Goal: Navigation & Orientation: Go to known website

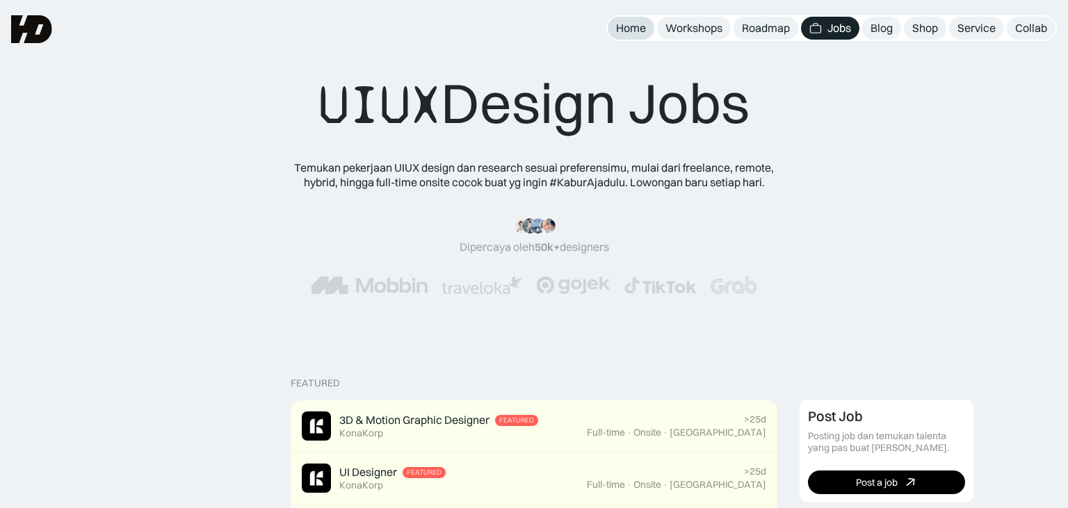
click at [636, 22] on div "Home" at bounding box center [631, 28] width 30 height 15
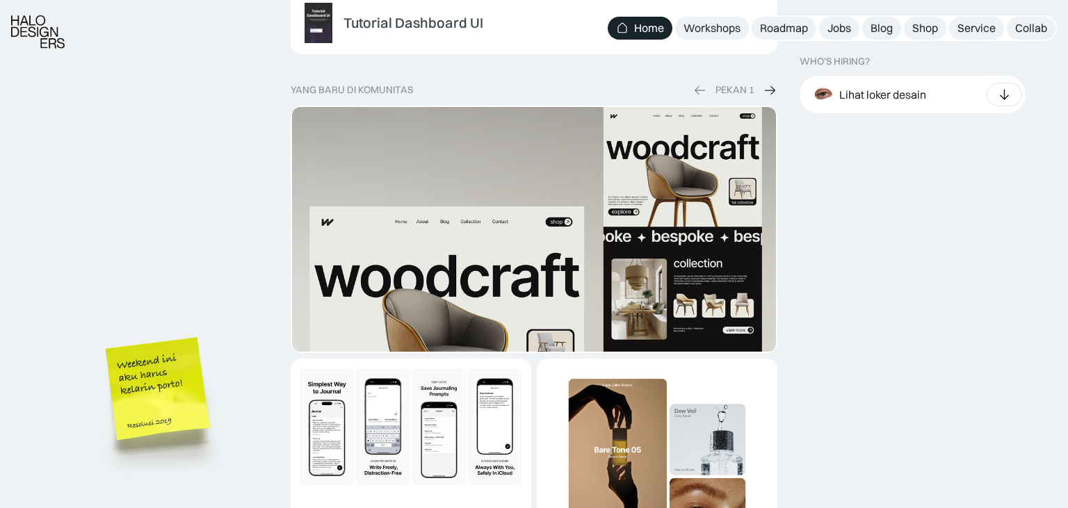
scroll to position [2642, 0]
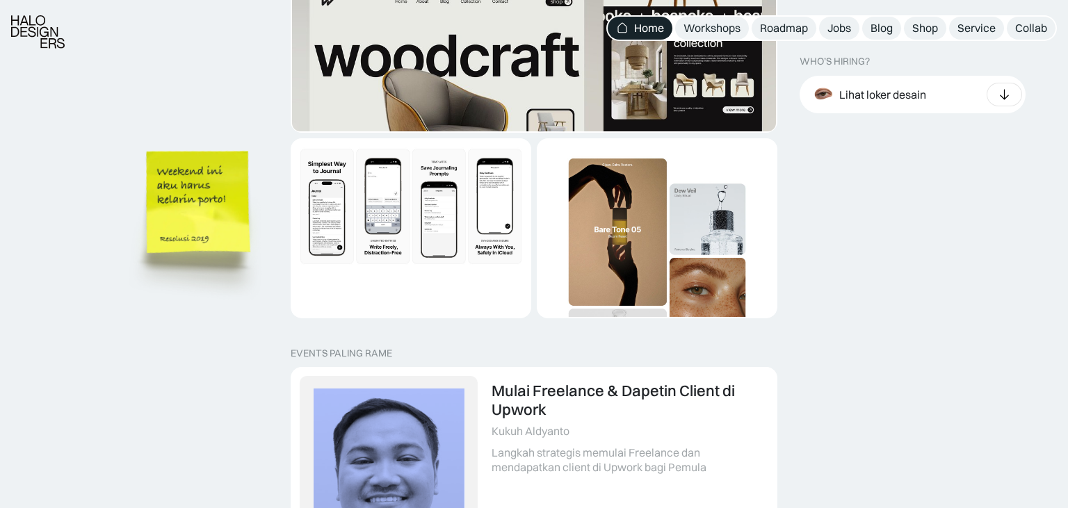
click at [248, 241] on img at bounding box center [201, 223] width 158 height 171
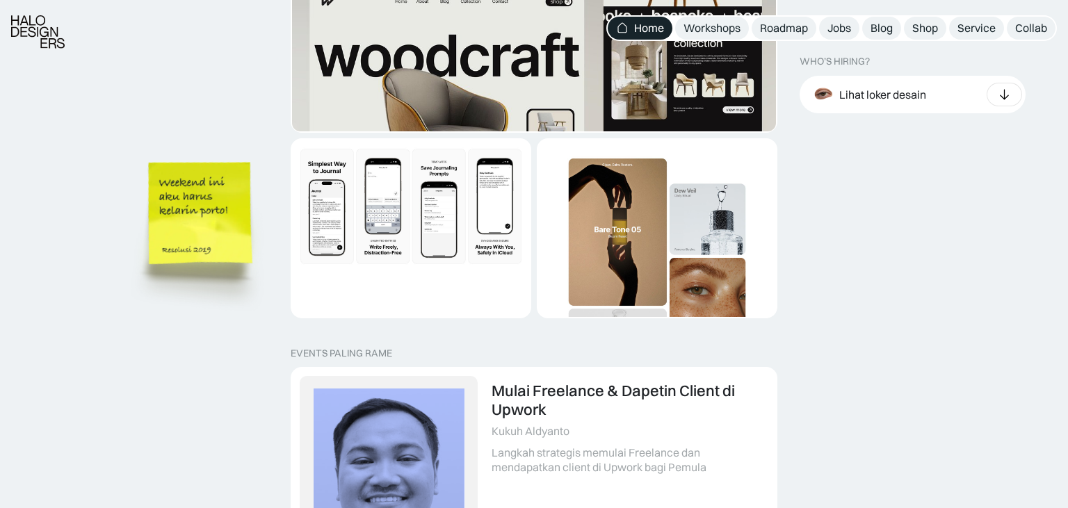
click at [178, 213] on img at bounding box center [203, 234] width 158 height 171
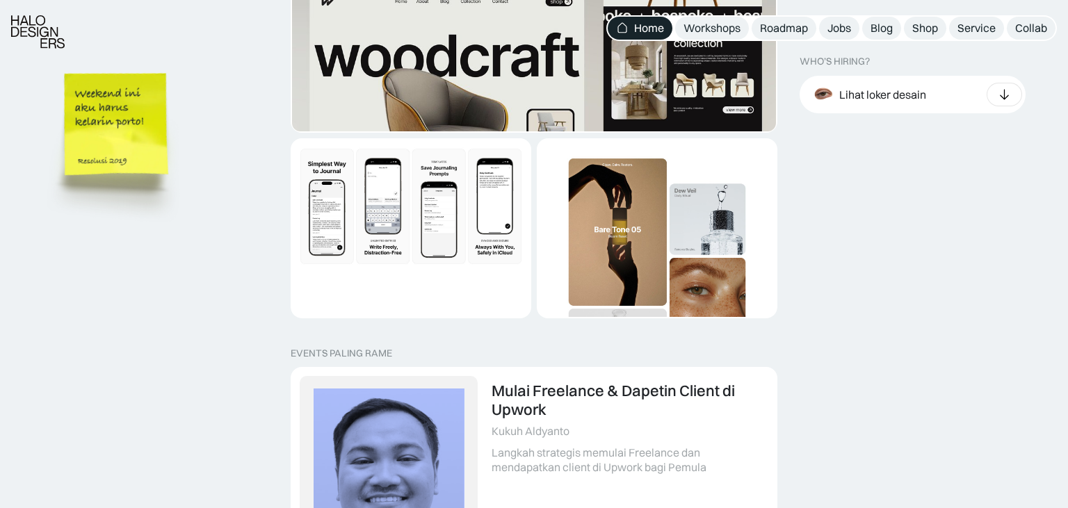
click at [121, 118] on img at bounding box center [119, 145] width 158 height 171
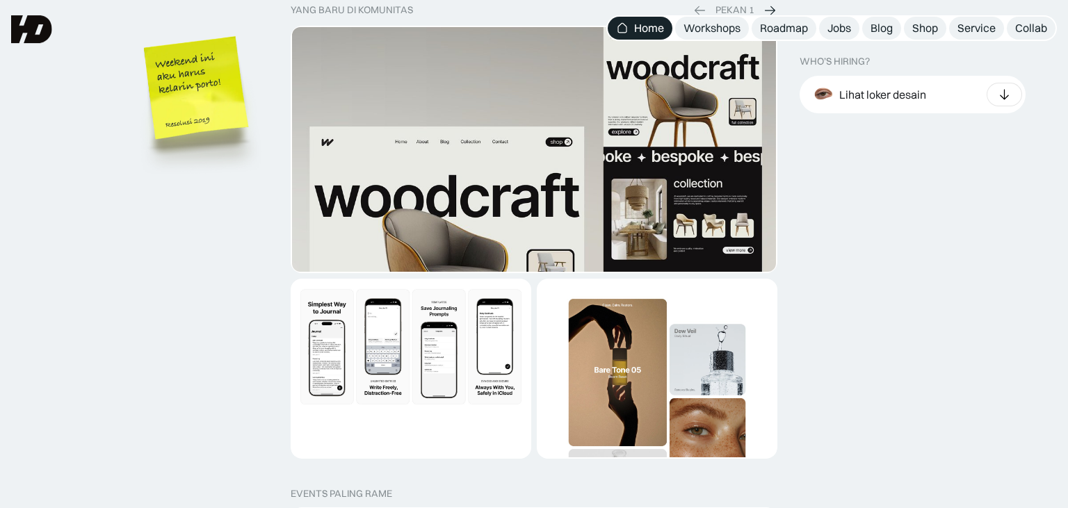
scroll to position [2496, 0]
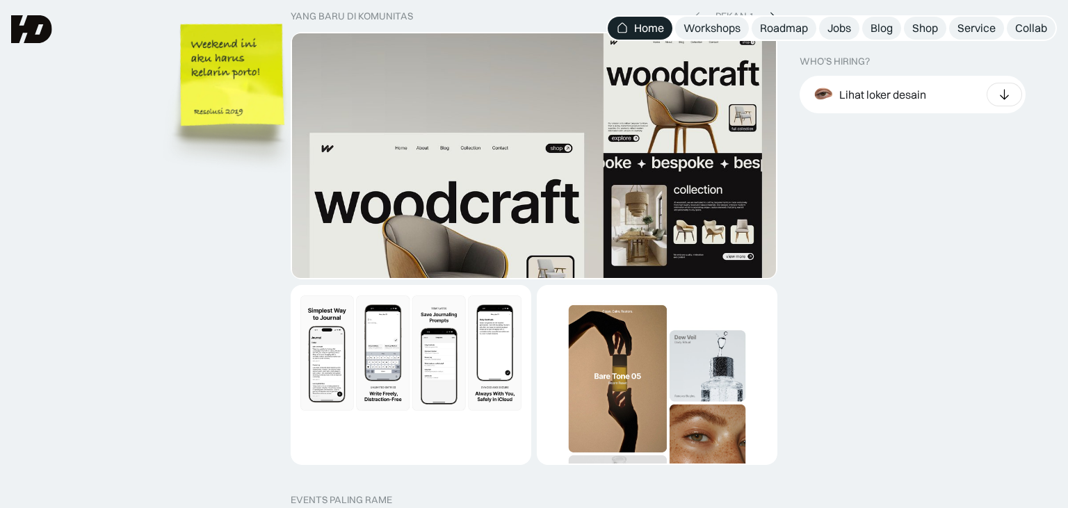
click at [314, 171] on img at bounding box center [235, 96] width 158 height 171
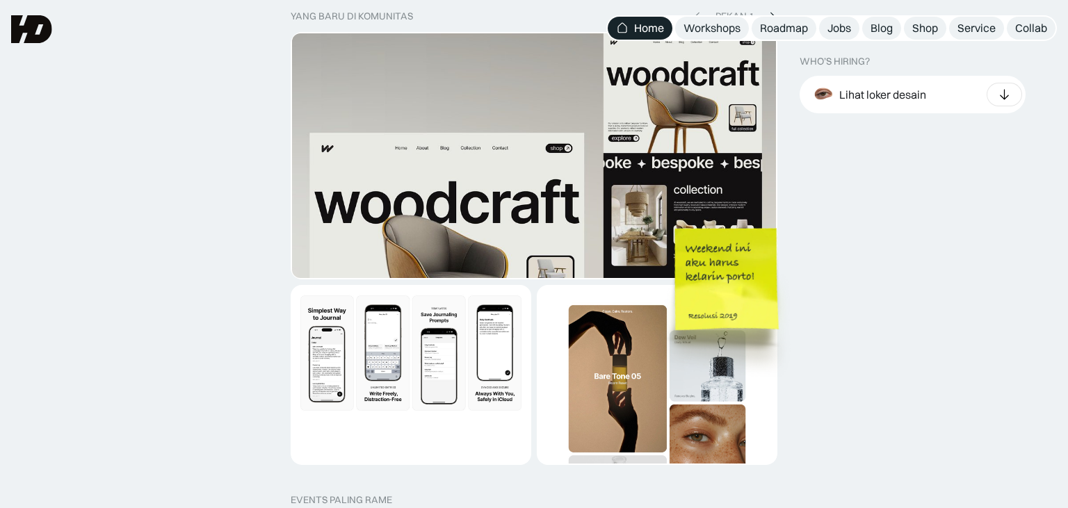
click at [808, 246] on img at bounding box center [729, 300] width 158 height 171
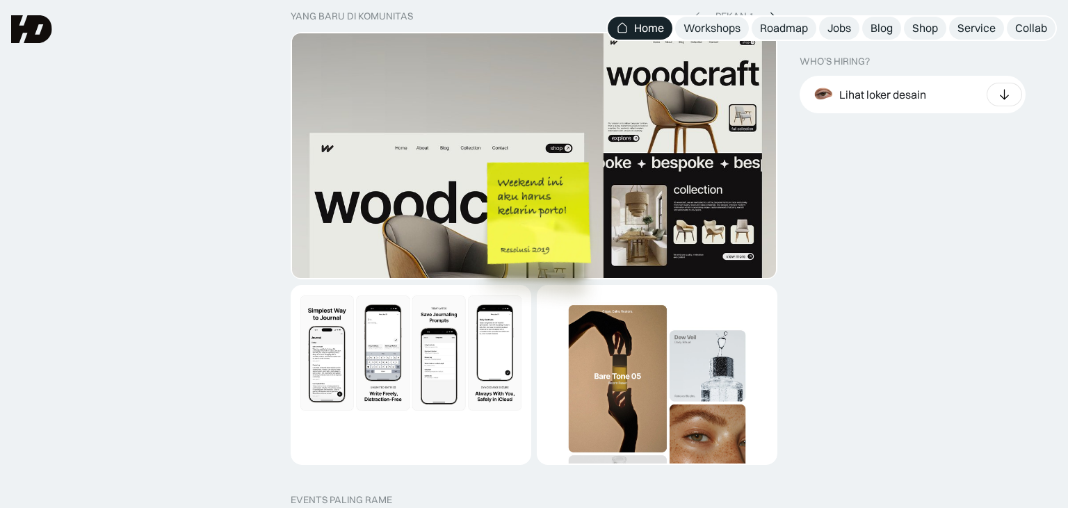
click at [462, 236] on img at bounding box center [541, 234] width 158 height 171
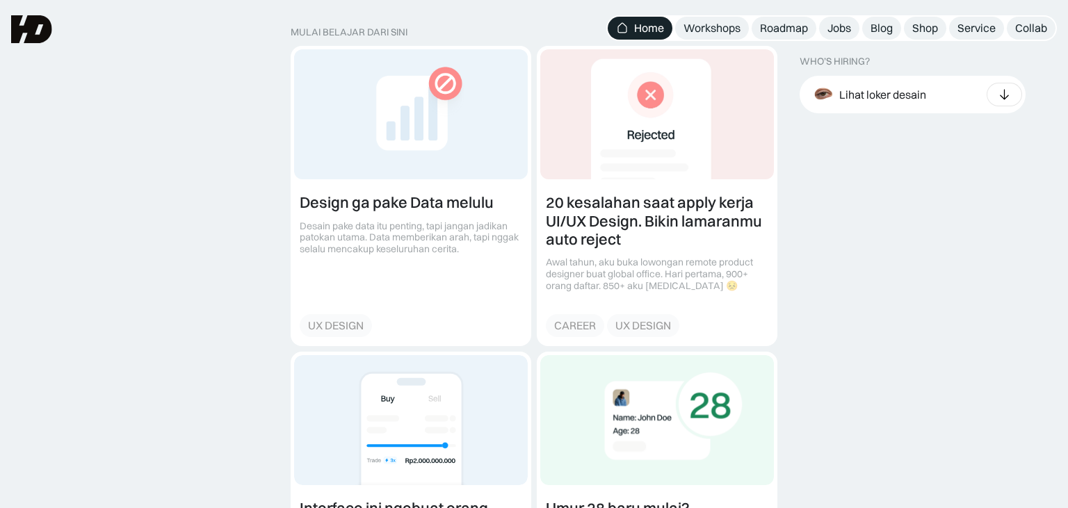
scroll to position [1541, 0]
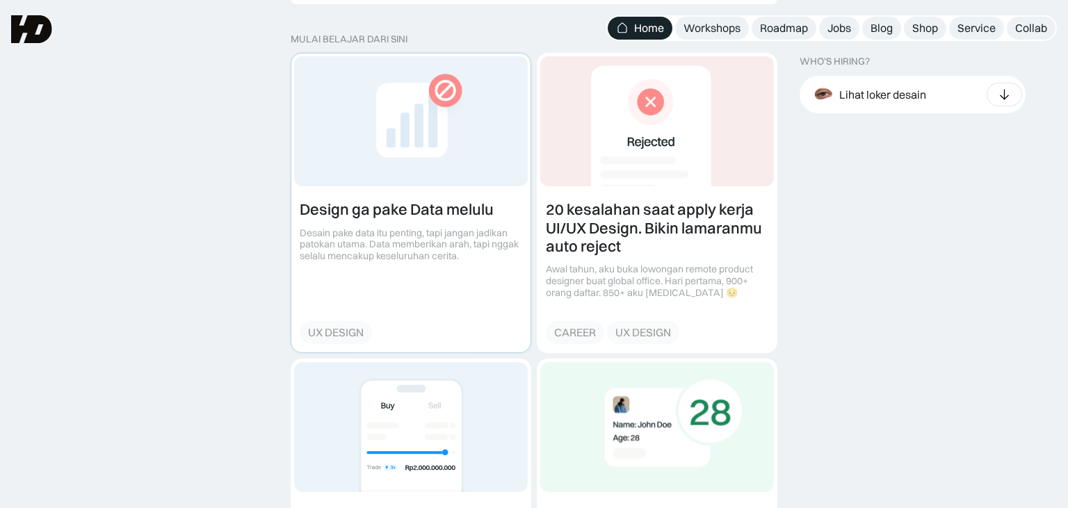
click at [457, 156] on link at bounding box center [410, 203] width 239 height 298
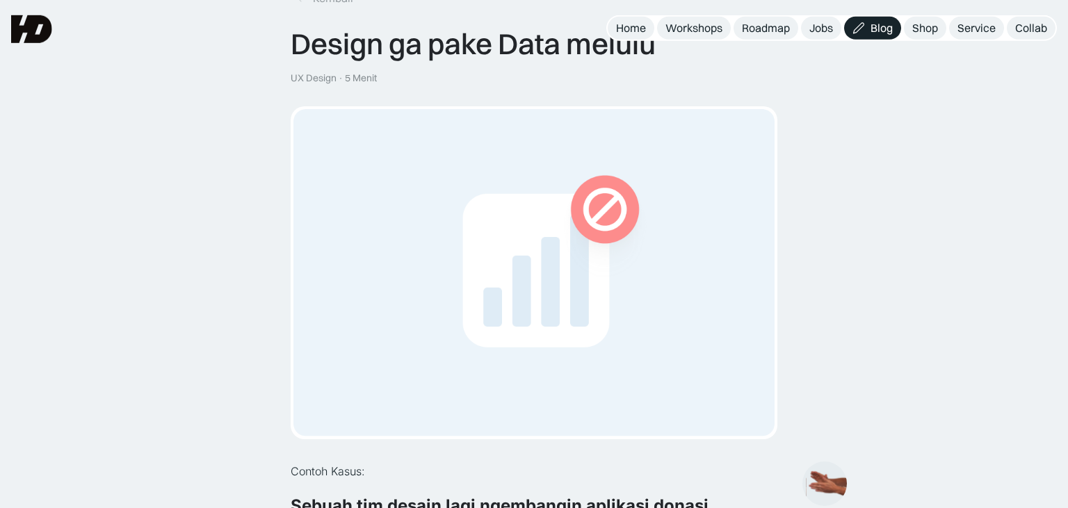
scroll to position [73, 0]
